Goal: Browse casually: Explore the website without a specific task or goal

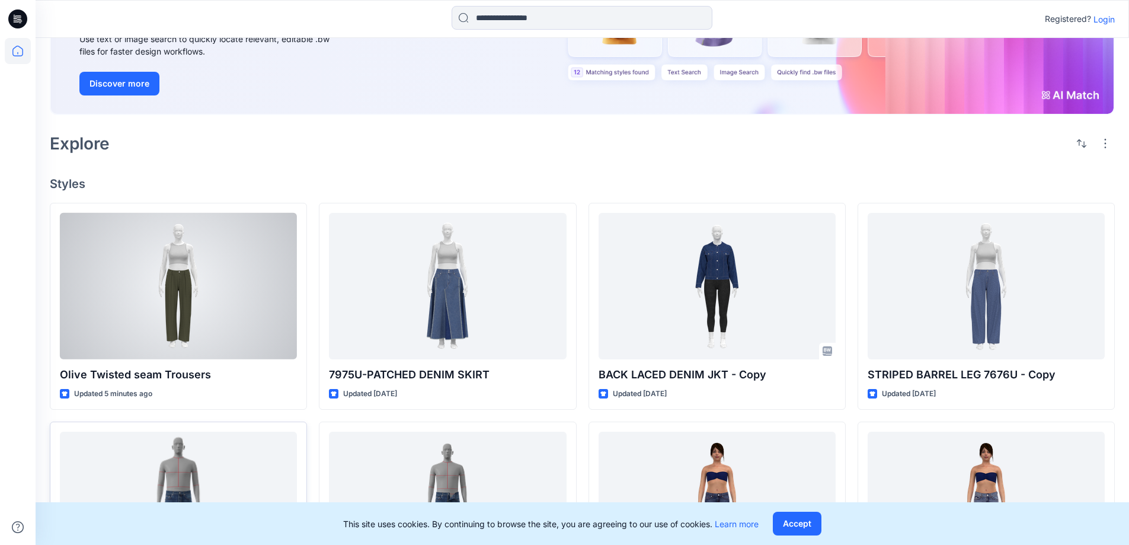
scroll to position [296, 0]
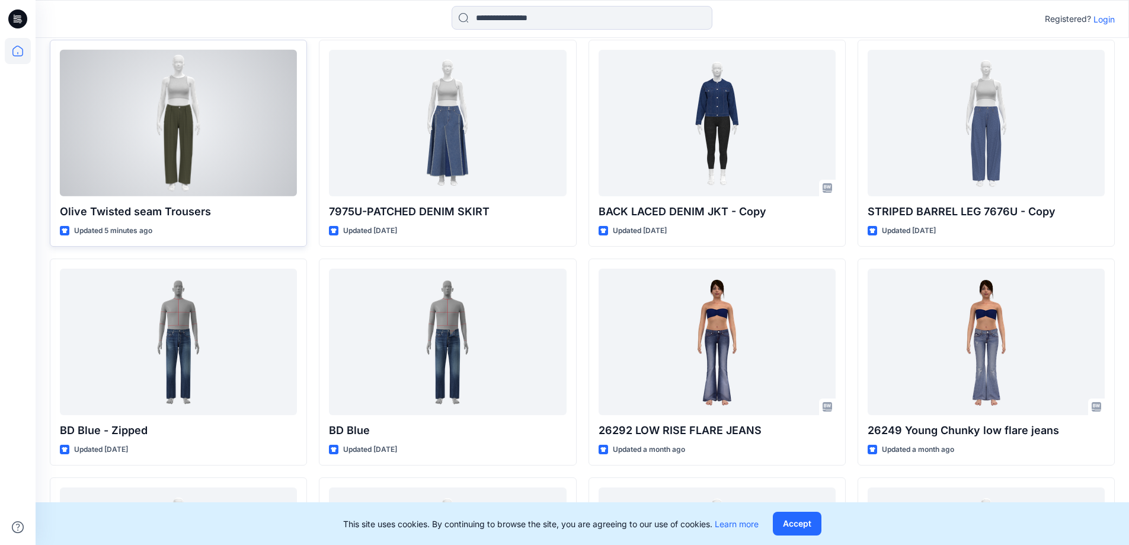
click at [250, 151] on div at bounding box center [178, 123] width 237 height 146
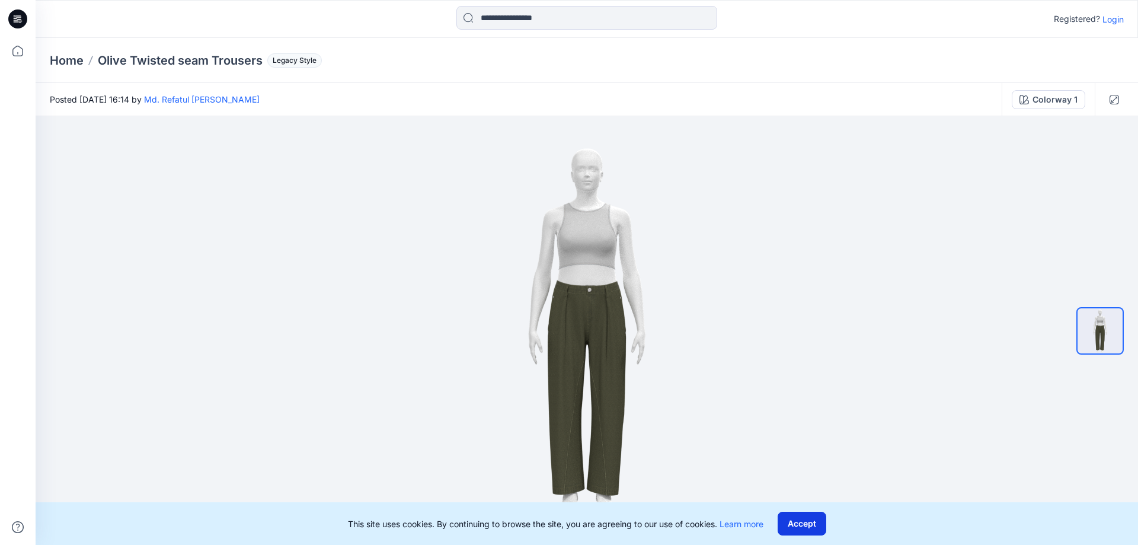
click at [814, 520] on button "Accept" at bounding box center [802, 524] width 49 height 24
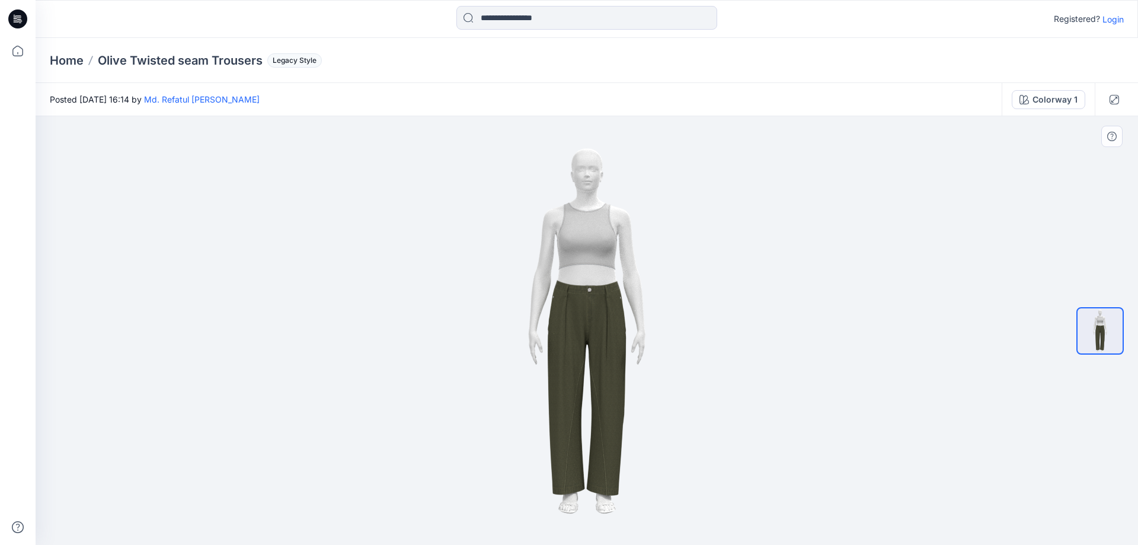
click at [589, 208] on img at bounding box center [586, 330] width 385 height 385
drag, startPoint x: 556, startPoint y: 500, endPoint x: 767, endPoint y: 474, distance: 212.7
click at [770, 476] on img at bounding box center [586, 330] width 385 height 385
drag, startPoint x: 1024, startPoint y: 322, endPoint x: 1011, endPoint y: 343, distance: 25.0
click at [1011, 343] on div at bounding box center [587, 330] width 1103 height 429
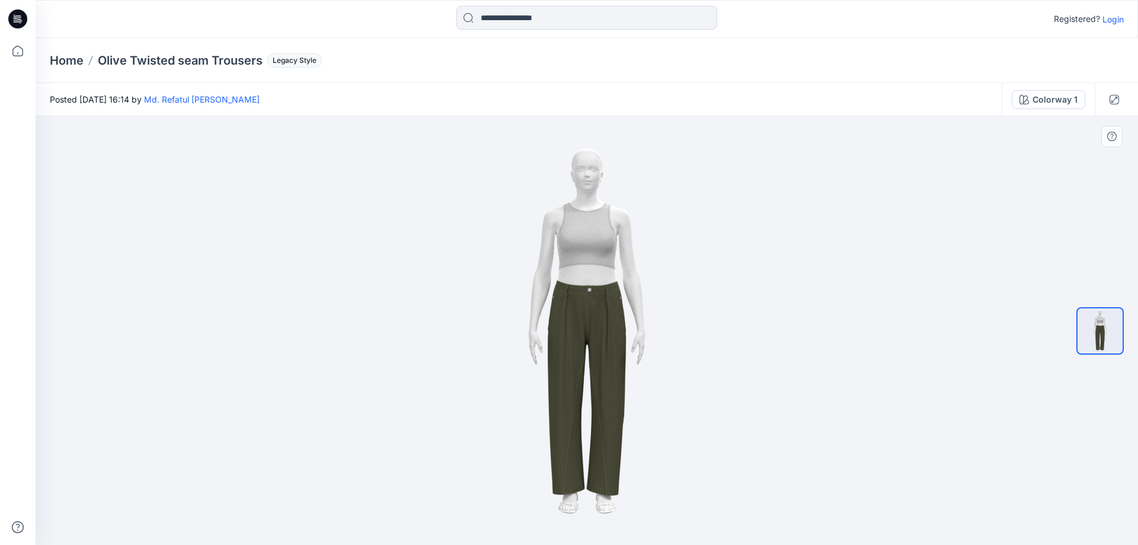
click at [1128, 336] on div at bounding box center [1100, 331] width 76 height 296
drag, startPoint x: 1120, startPoint y: 360, endPoint x: 1102, endPoint y: 331, distance: 33.9
click at [1118, 360] on div at bounding box center [1100, 331] width 47 height 296
click at [1102, 331] on img at bounding box center [1100, 330] width 45 height 45
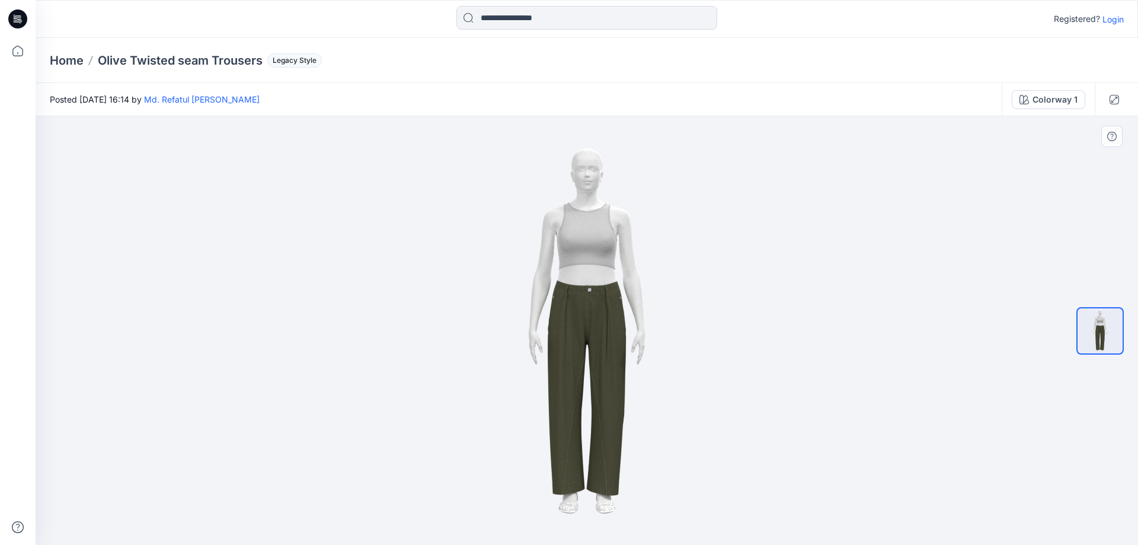
drag, startPoint x: 835, startPoint y: 379, endPoint x: 854, endPoint y: 347, distance: 37.0
click at [844, 359] on div at bounding box center [587, 330] width 1103 height 429
drag, startPoint x: 695, startPoint y: 325, endPoint x: 733, endPoint y: 313, distance: 40.3
click at [737, 308] on img at bounding box center [586, 330] width 385 height 385
drag, startPoint x: 525, startPoint y: 343, endPoint x: 494, endPoint y: 330, distance: 32.9
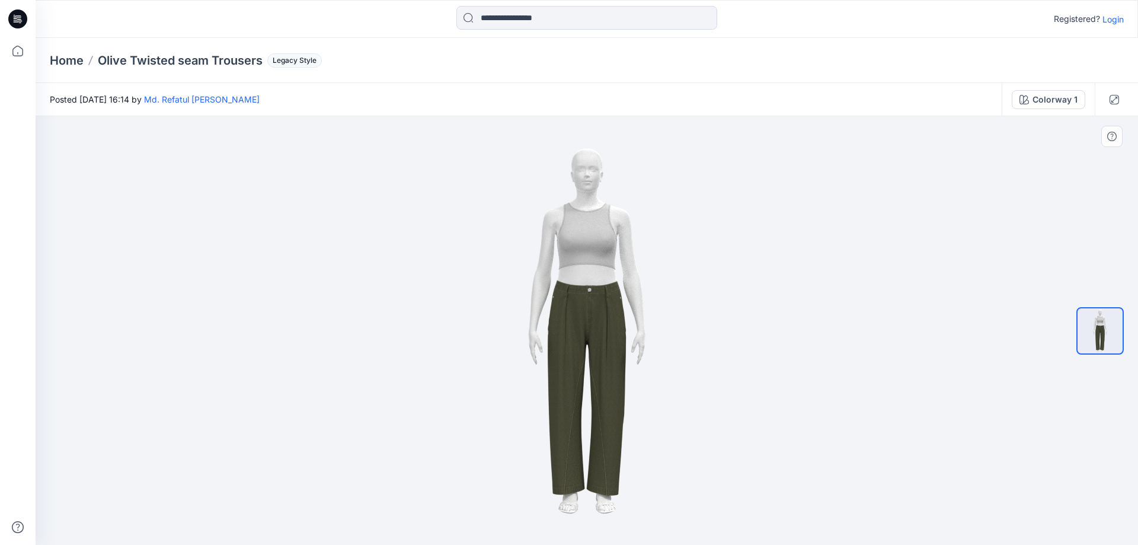
click at [494, 343] on img at bounding box center [586, 330] width 385 height 385
drag, startPoint x: 598, startPoint y: 336, endPoint x: 671, endPoint y: 338, distance: 72.3
click at [656, 338] on img at bounding box center [586, 330] width 385 height 385
click at [468, 362] on img at bounding box center [586, 330] width 385 height 385
drag, startPoint x: 456, startPoint y: 375, endPoint x: 673, endPoint y: 373, distance: 217.6
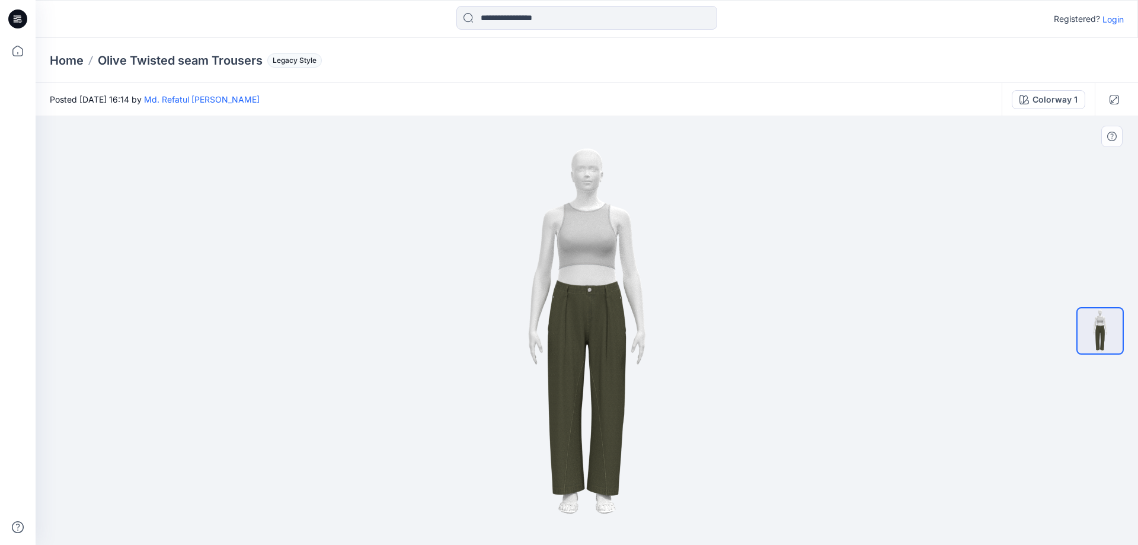
click at [705, 380] on img at bounding box center [586, 330] width 385 height 385
click at [565, 370] on img at bounding box center [586, 330] width 385 height 385
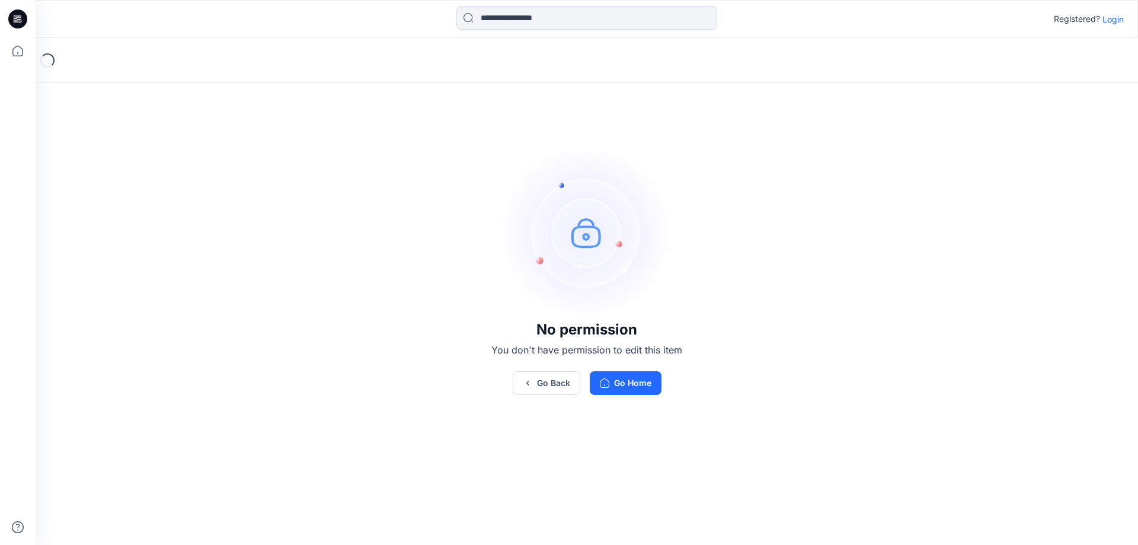
click at [622, 378] on button "Go Home" at bounding box center [626, 383] width 72 height 24
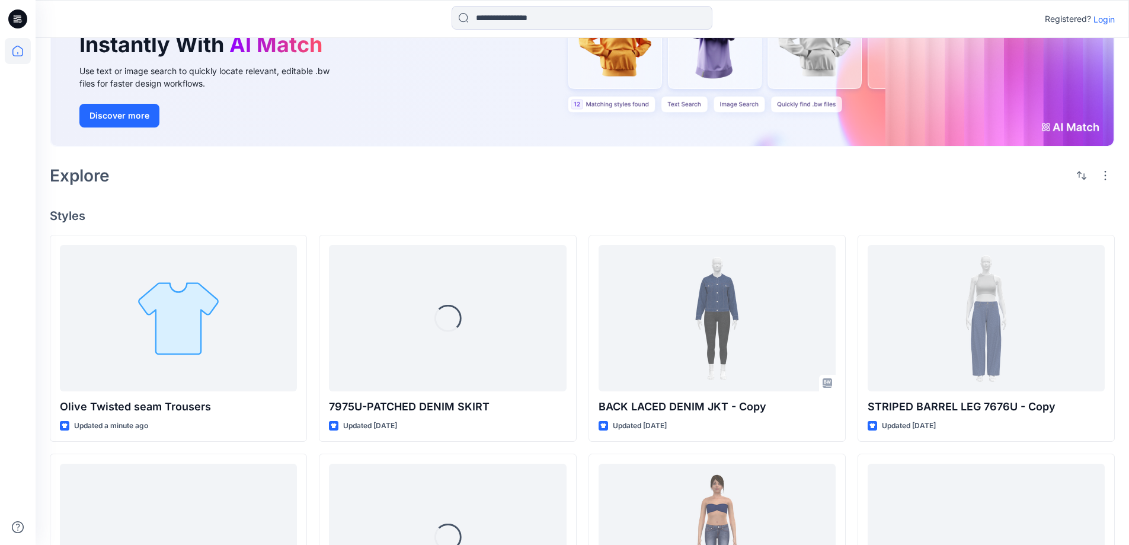
scroll to position [237, 0]
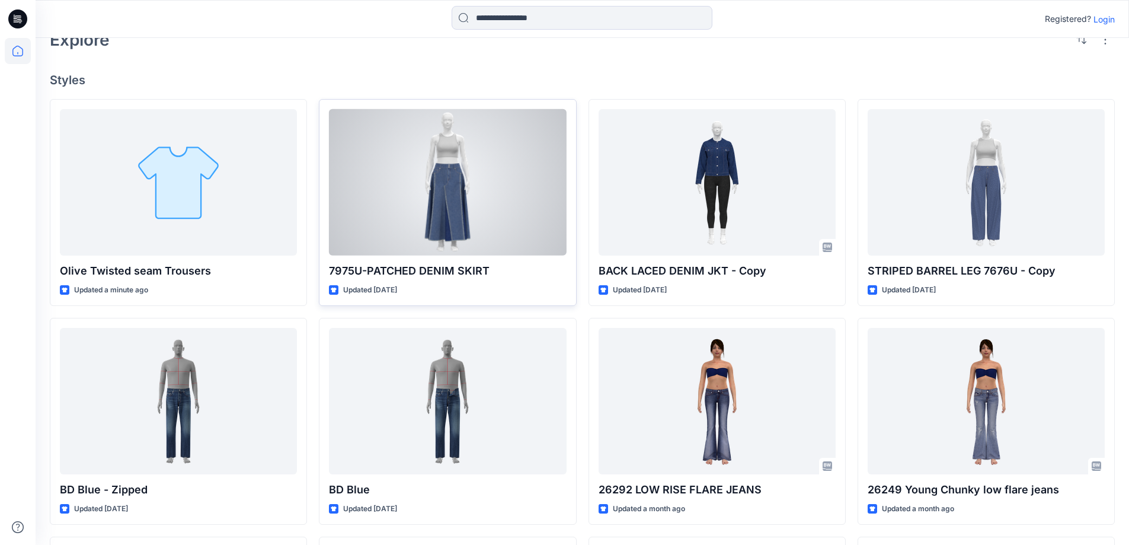
click at [438, 177] on div at bounding box center [447, 182] width 237 height 146
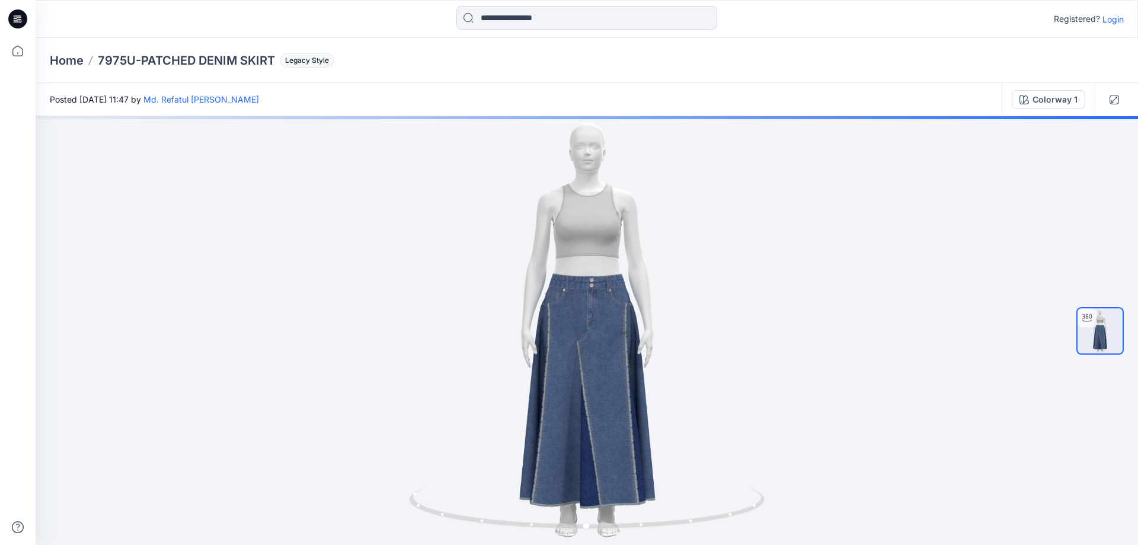
click at [0, 336] on div at bounding box center [18, 272] width 36 height 545
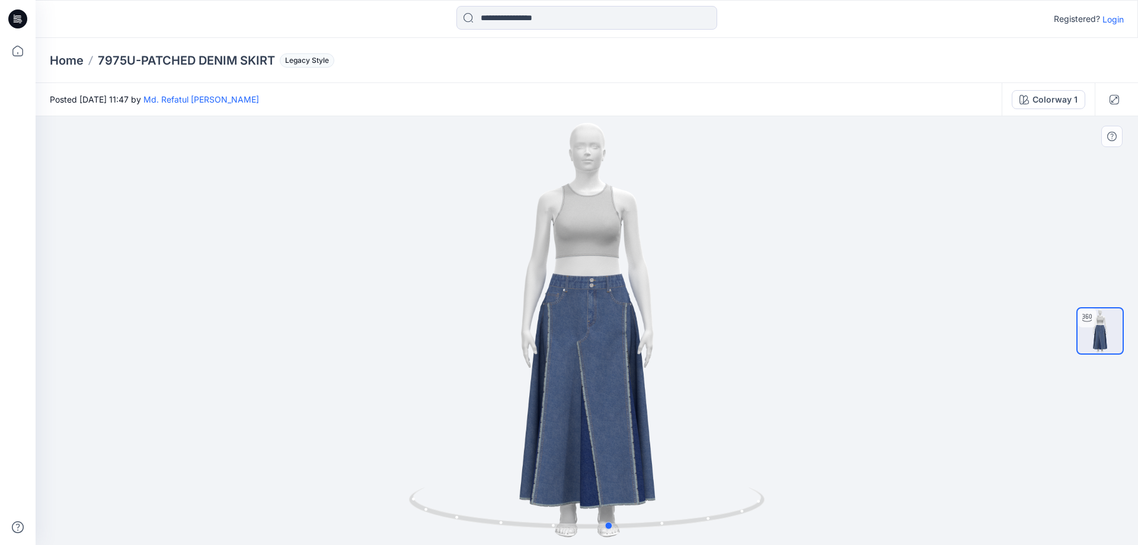
drag, startPoint x: 605, startPoint y: 295, endPoint x: 601, endPoint y: 369, distance: 73.6
click at [601, 369] on div at bounding box center [587, 330] width 1103 height 429
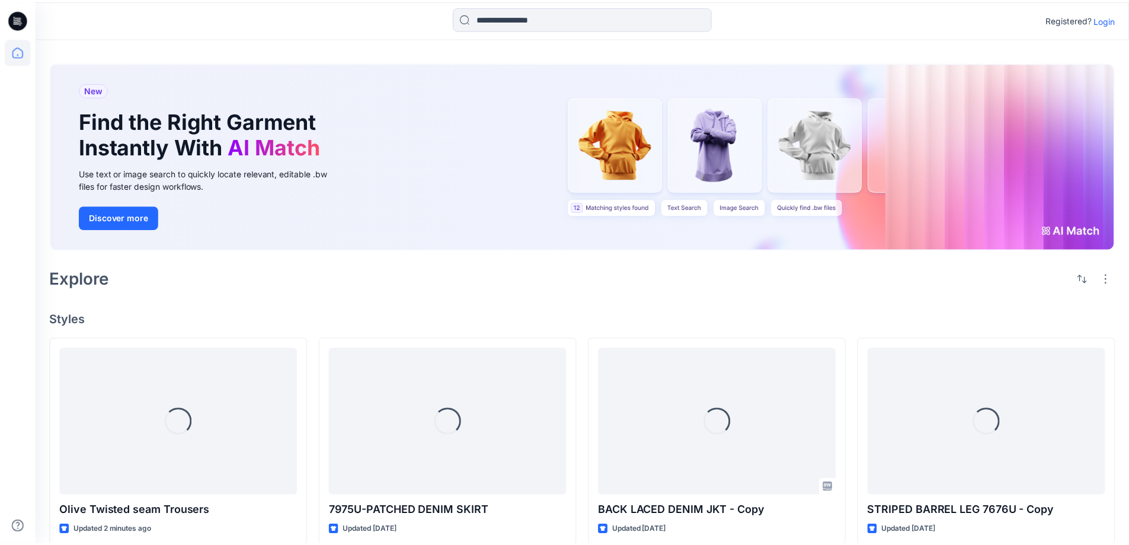
scroll to position [237, 0]
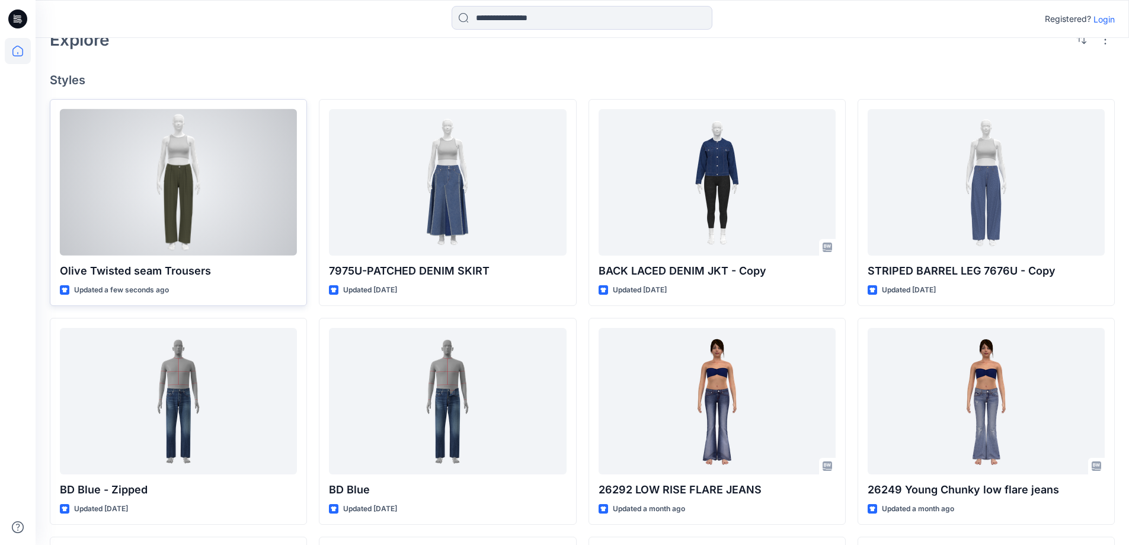
click at [178, 151] on div at bounding box center [178, 182] width 237 height 146
